Goal: Entertainment & Leisure: Consume media (video, audio)

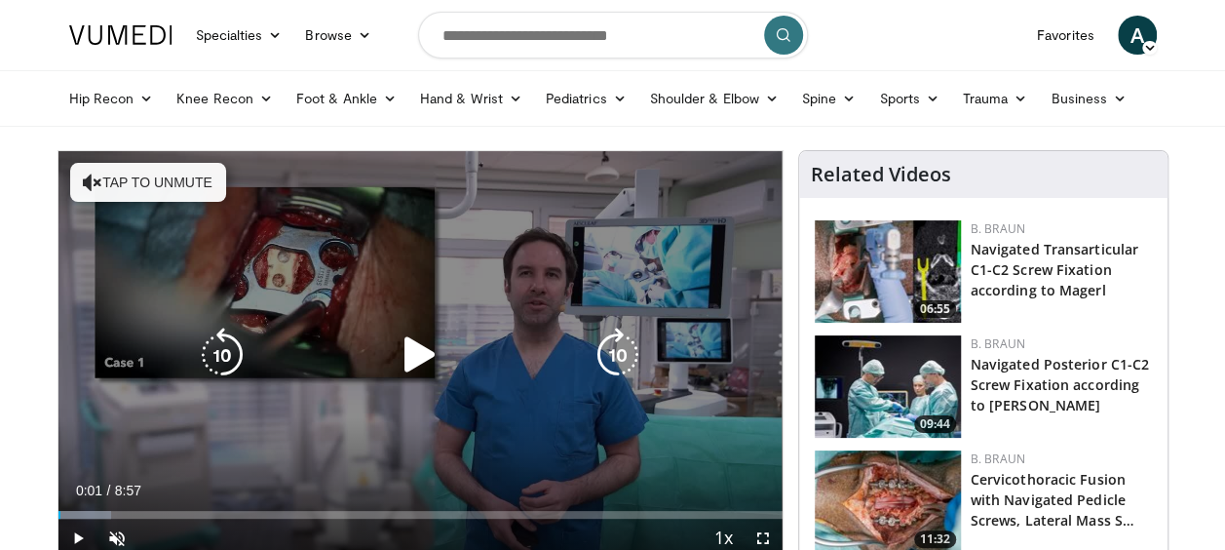
click at [419, 359] on icon "Video Player" at bounding box center [420, 354] width 55 height 55
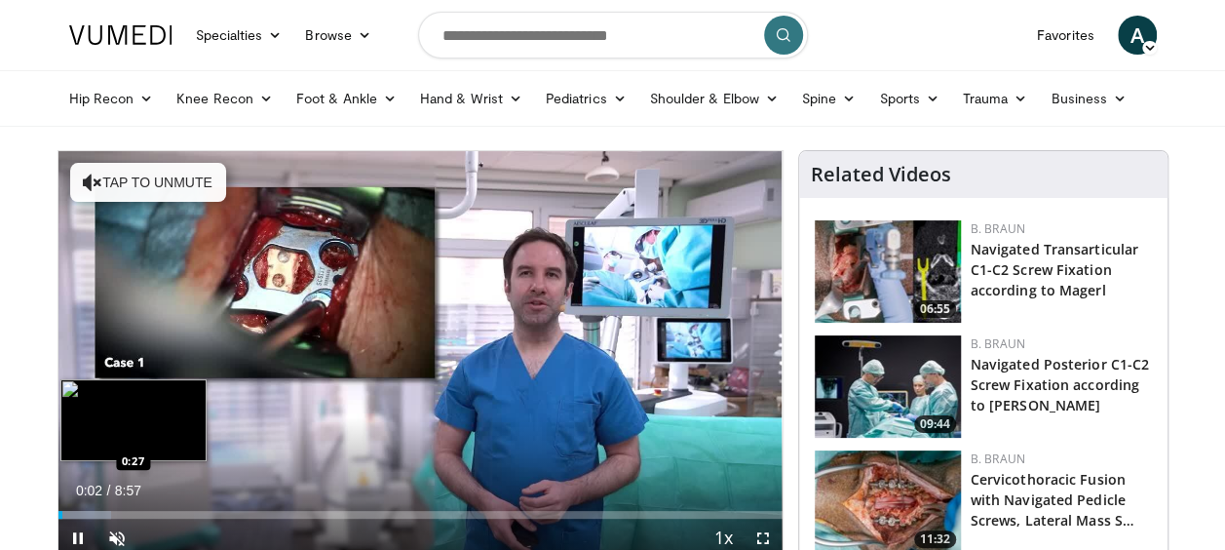
click at [94, 509] on div "Loaded : 7.36% 0:02 0:27" at bounding box center [420, 509] width 724 height 19
click at [132, 507] on div "Loaded : 14.87% 0:54 0:54" at bounding box center [420, 509] width 724 height 19
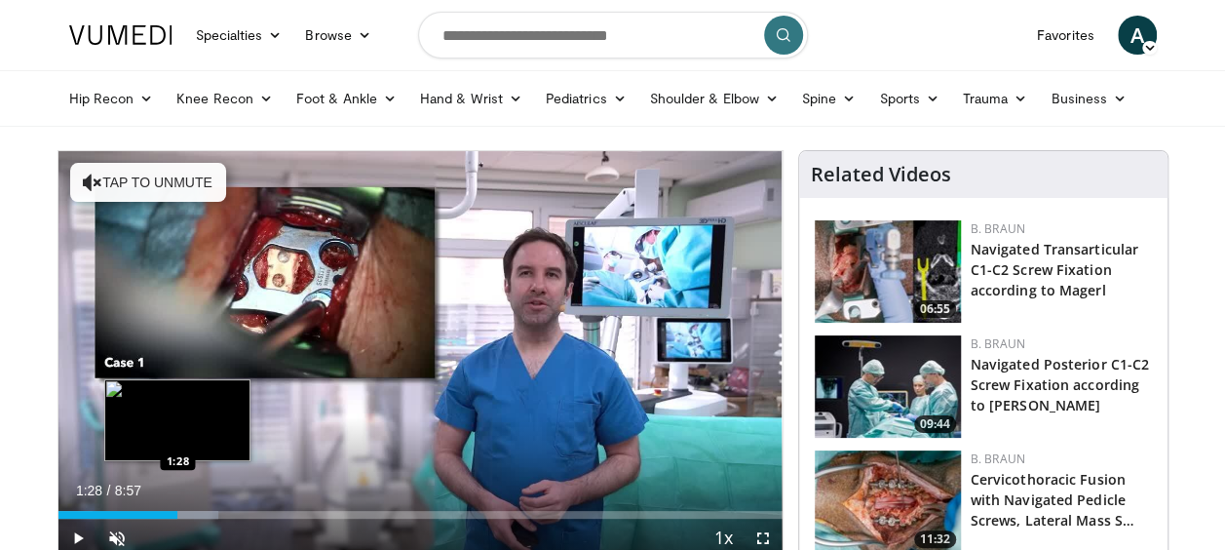
click at [177, 512] on div "Progress Bar" at bounding box center [155, 515] width 125 height 8
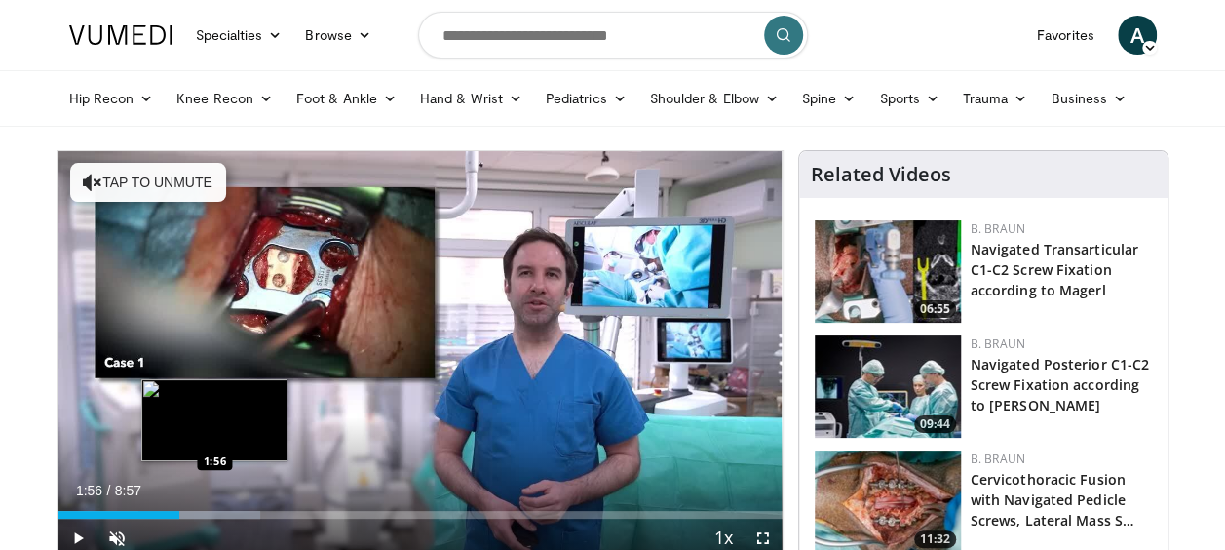
click at [214, 514] on div "Progress Bar" at bounding box center [198, 515] width 121 height 8
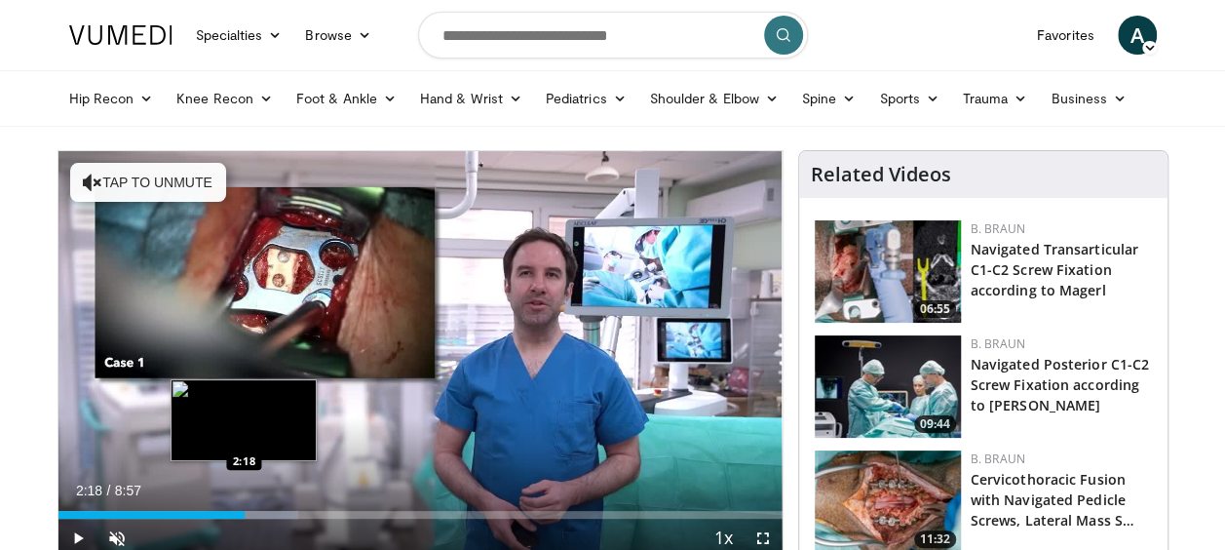
click at [244, 514] on div "Loaded : 33.18% 2:18 2:18" at bounding box center [420, 515] width 724 height 8
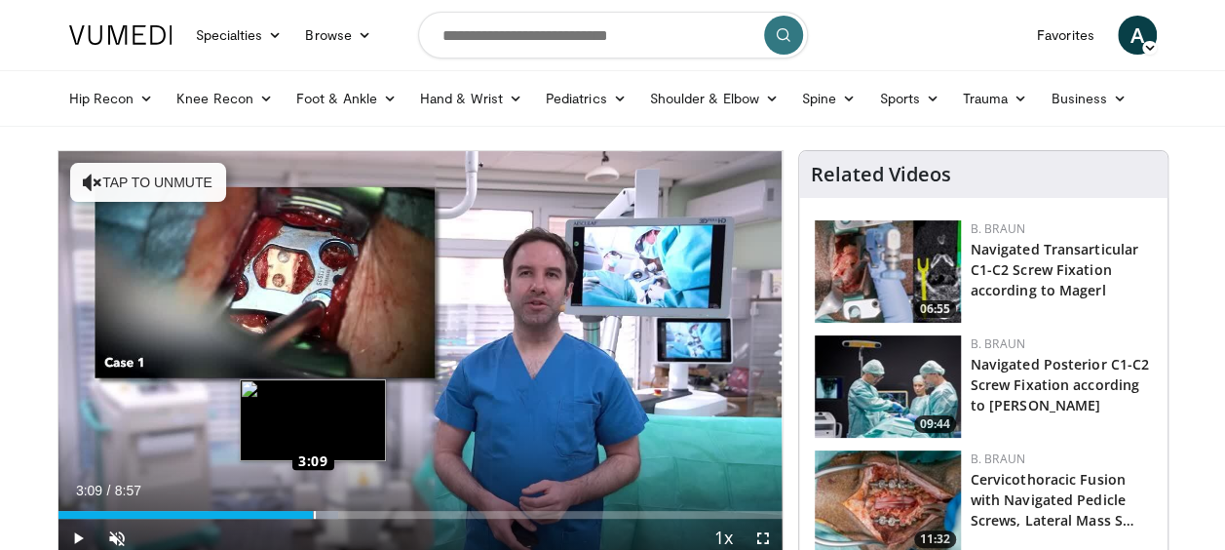
click at [313, 515] on div "Loaded : 38.72% 3:09 3:09" at bounding box center [420, 515] width 724 height 8
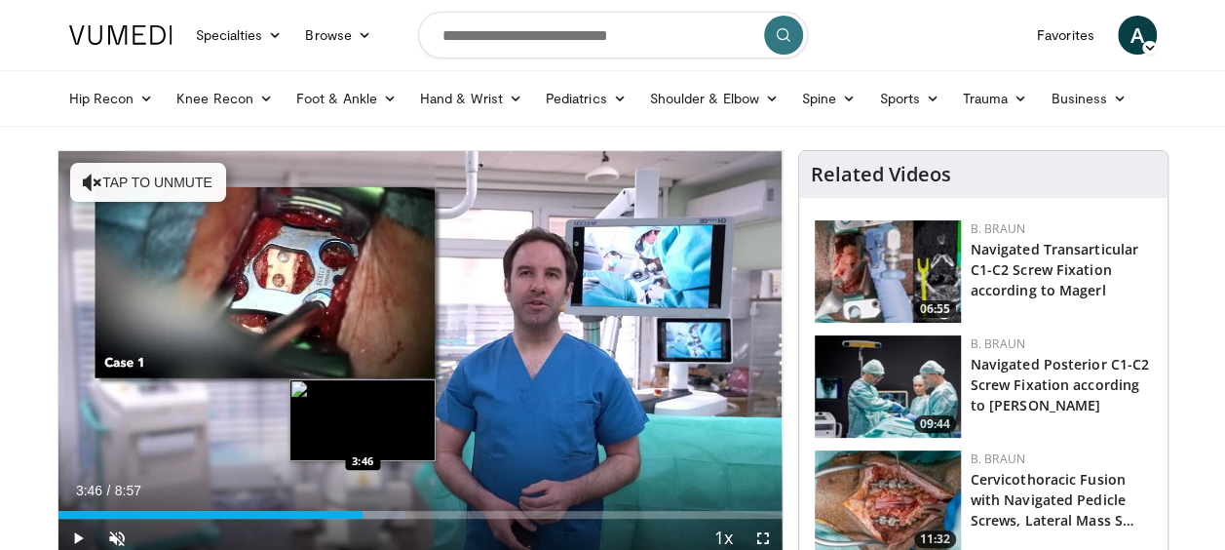
click at [362, 507] on div "Loaded : 47.94% 3:46 3:46" at bounding box center [420, 509] width 724 height 19
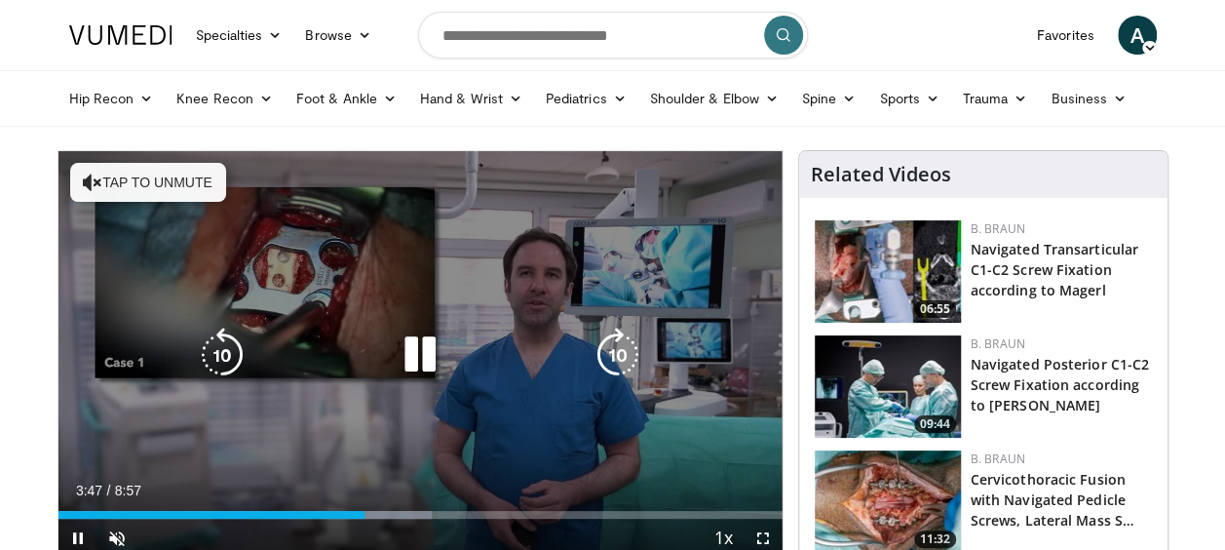
click at [425, 356] on icon "Video Player" at bounding box center [420, 354] width 55 height 55
